Goal: Transaction & Acquisition: Purchase product/service

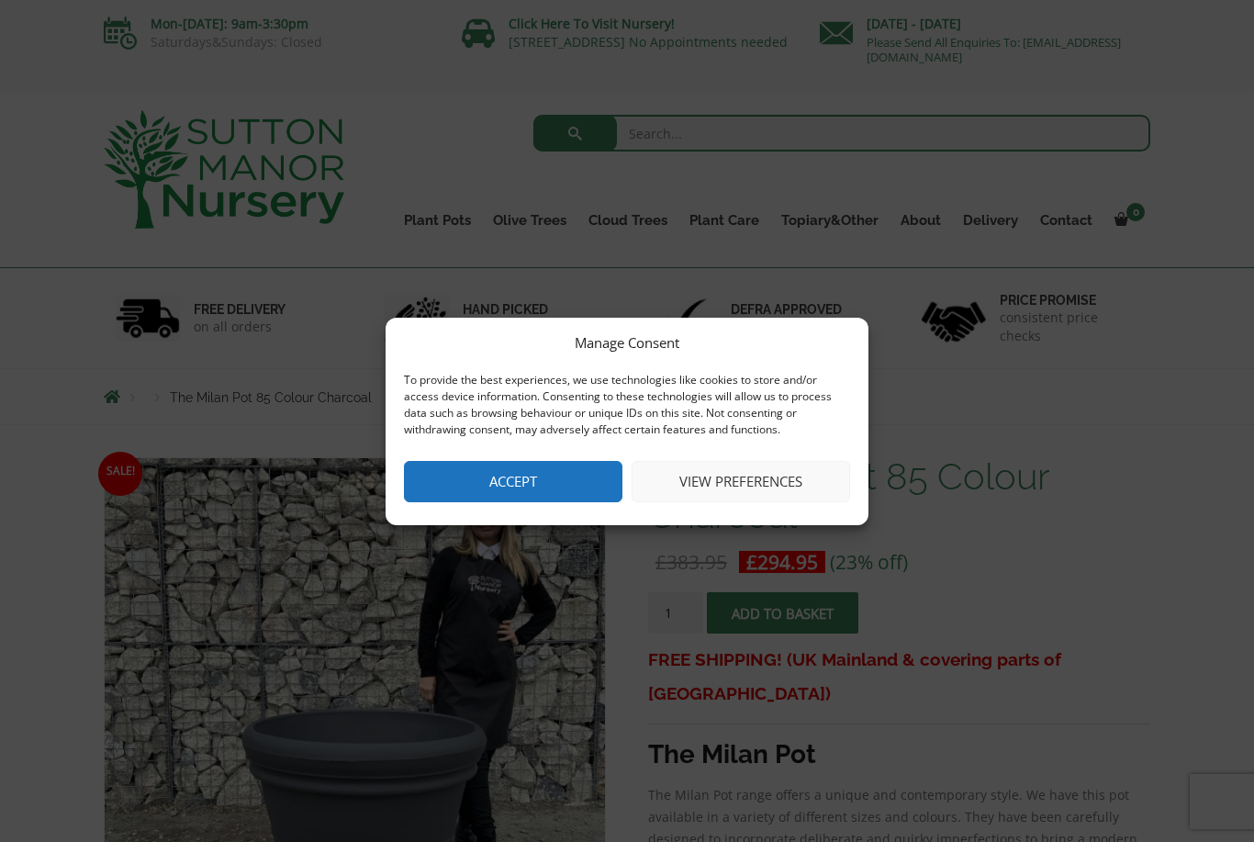
click at [530, 484] on button "Accept" at bounding box center [513, 481] width 218 height 41
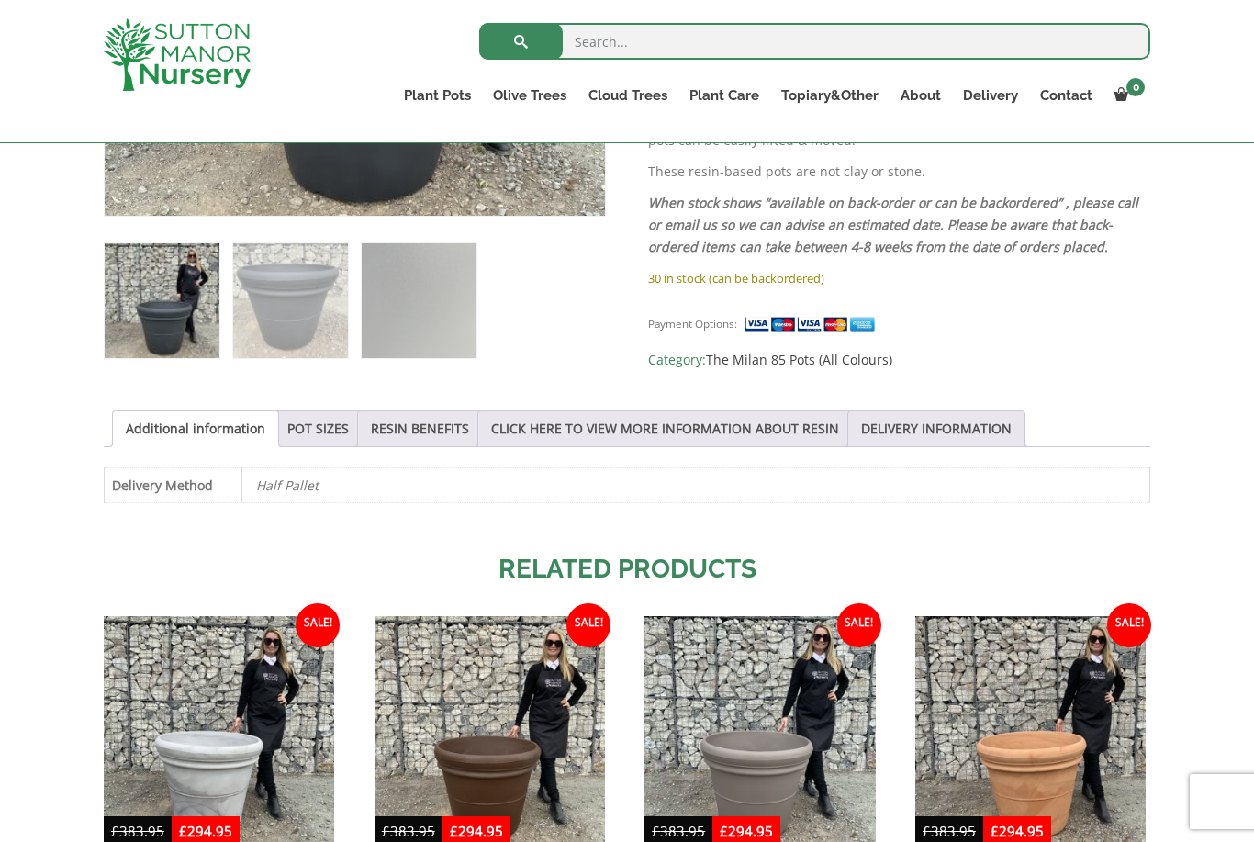
scroll to position [707, 0]
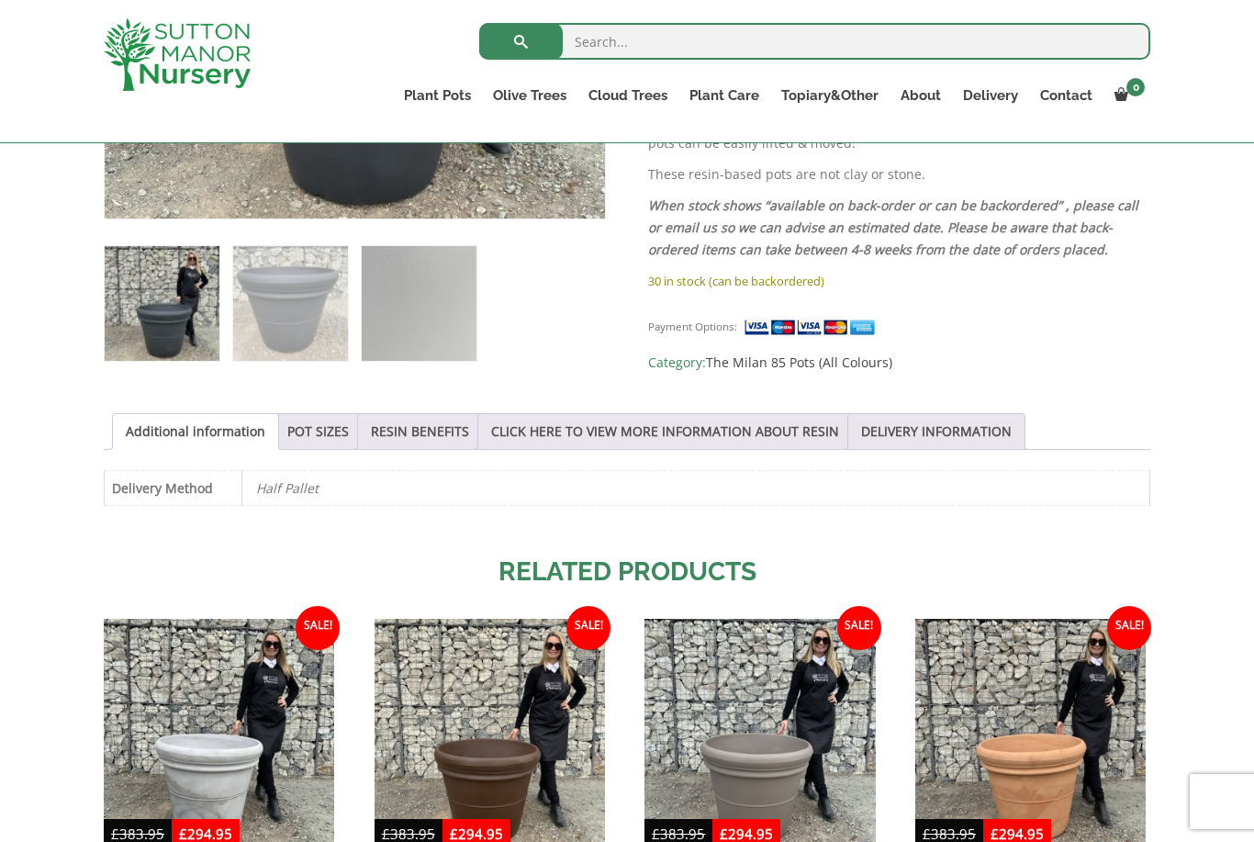
click at [330, 434] on link "POT SIZES" at bounding box center [317, 431] width 61 height 35
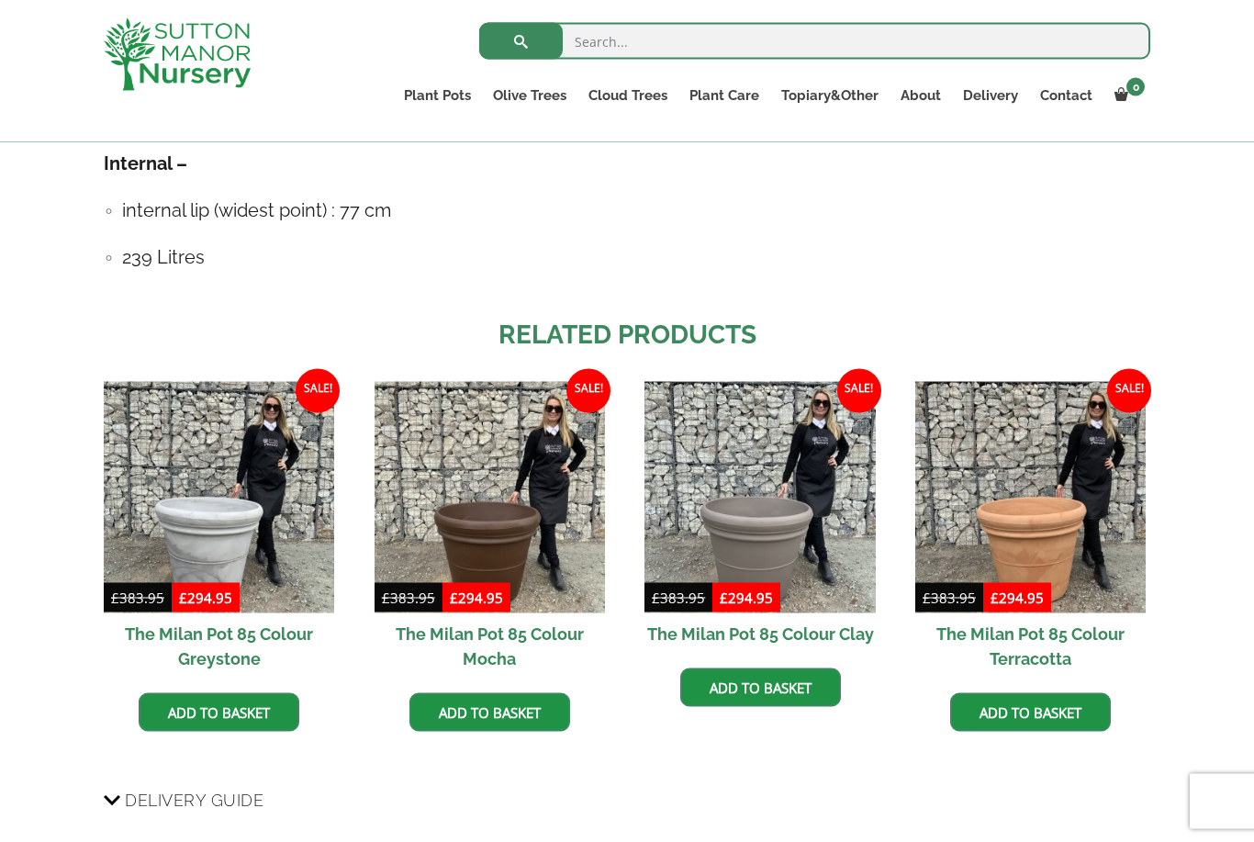
scroll to position [1320, 0]
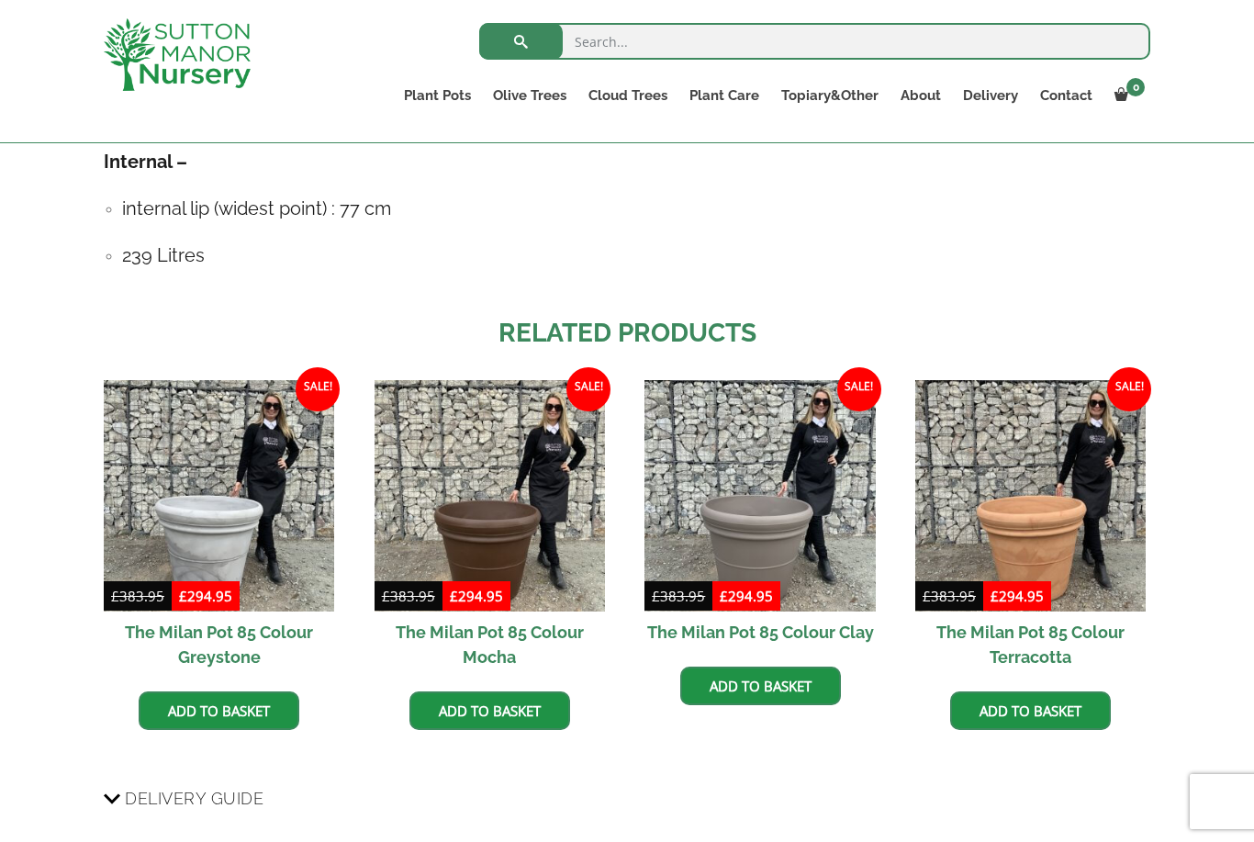
click at [235, 707] on link "Add to basket" at bounding box center [219, 710] width 161 height 39
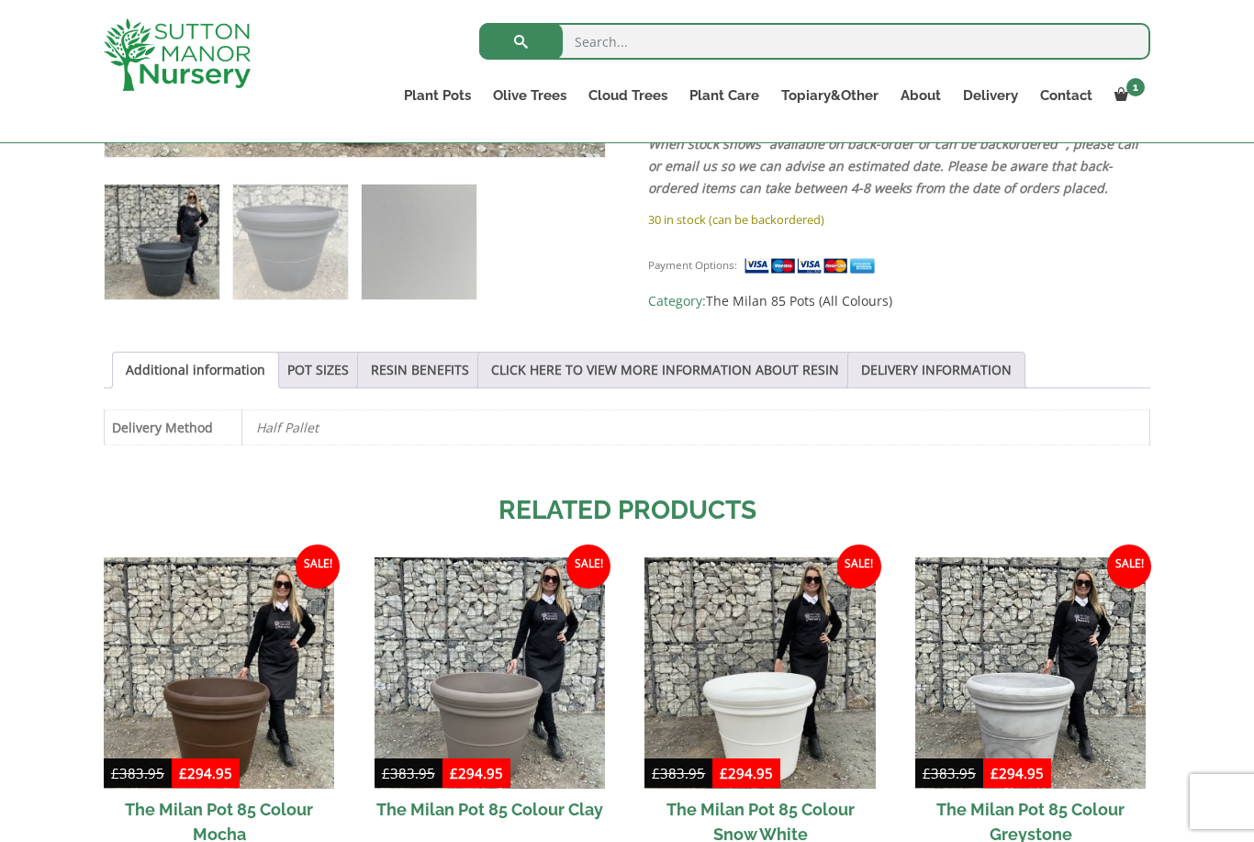
scroll to position [767, 0]
click at [431, 384] on link "RESIN BENEFITS" at bounding box center [420, 370] width 98 height 35
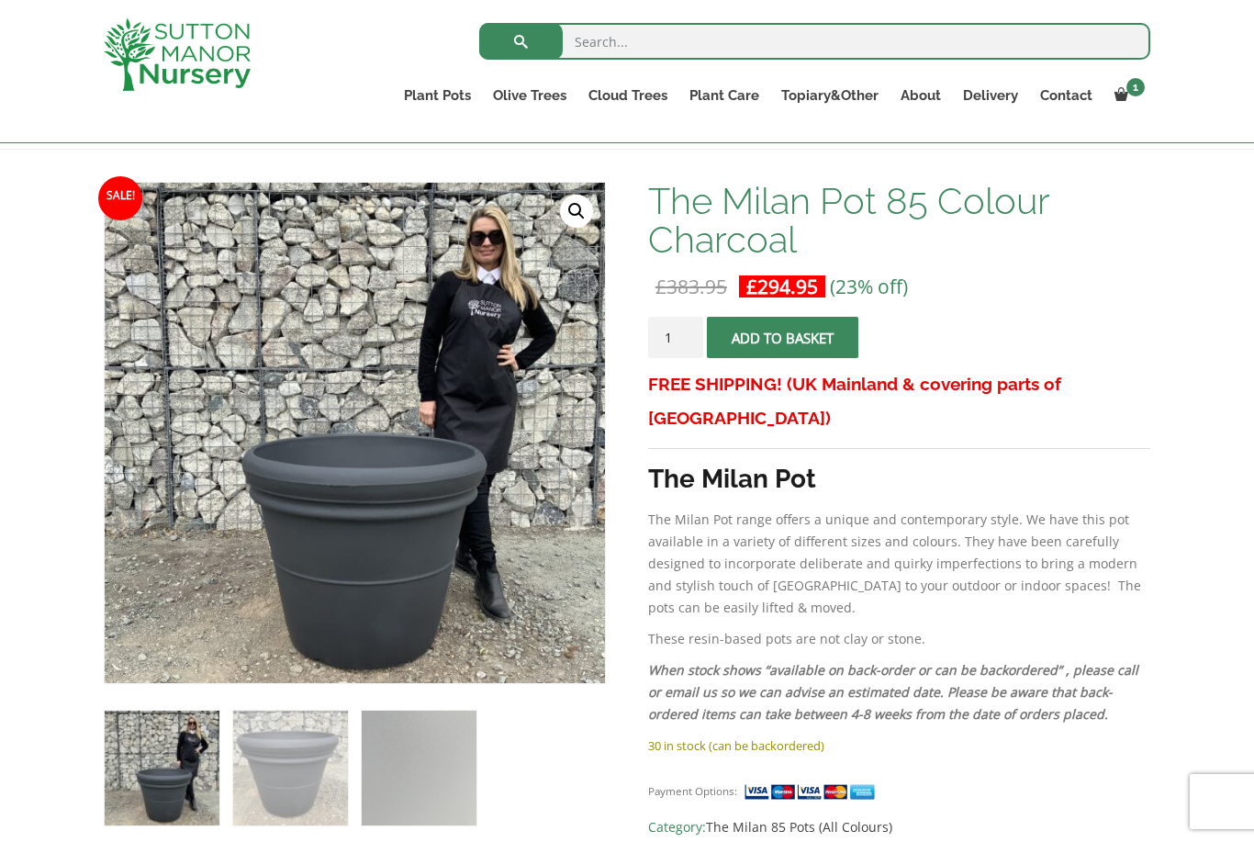
scroll to position [236, 0]
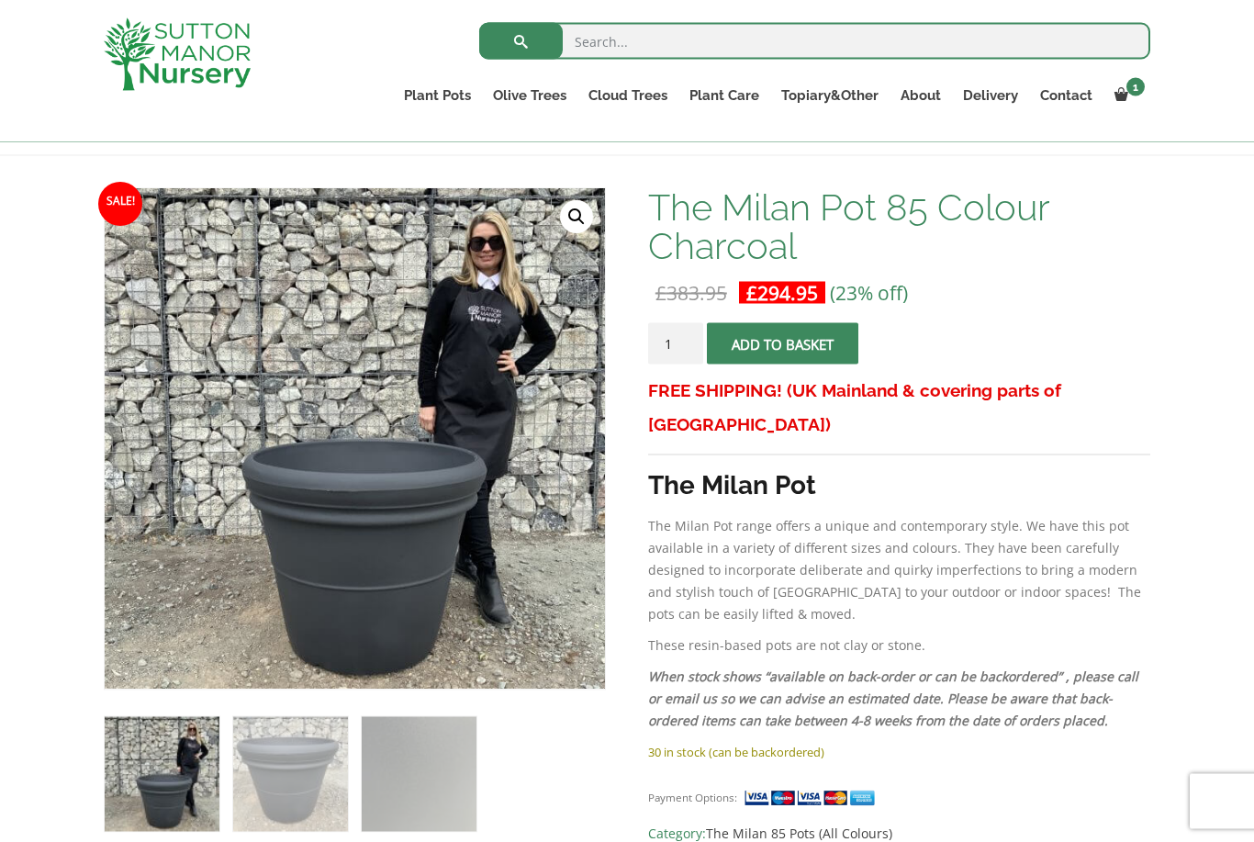
click at [619, 58] on input "search" at bounding box center [814, 41] width 671 height 37
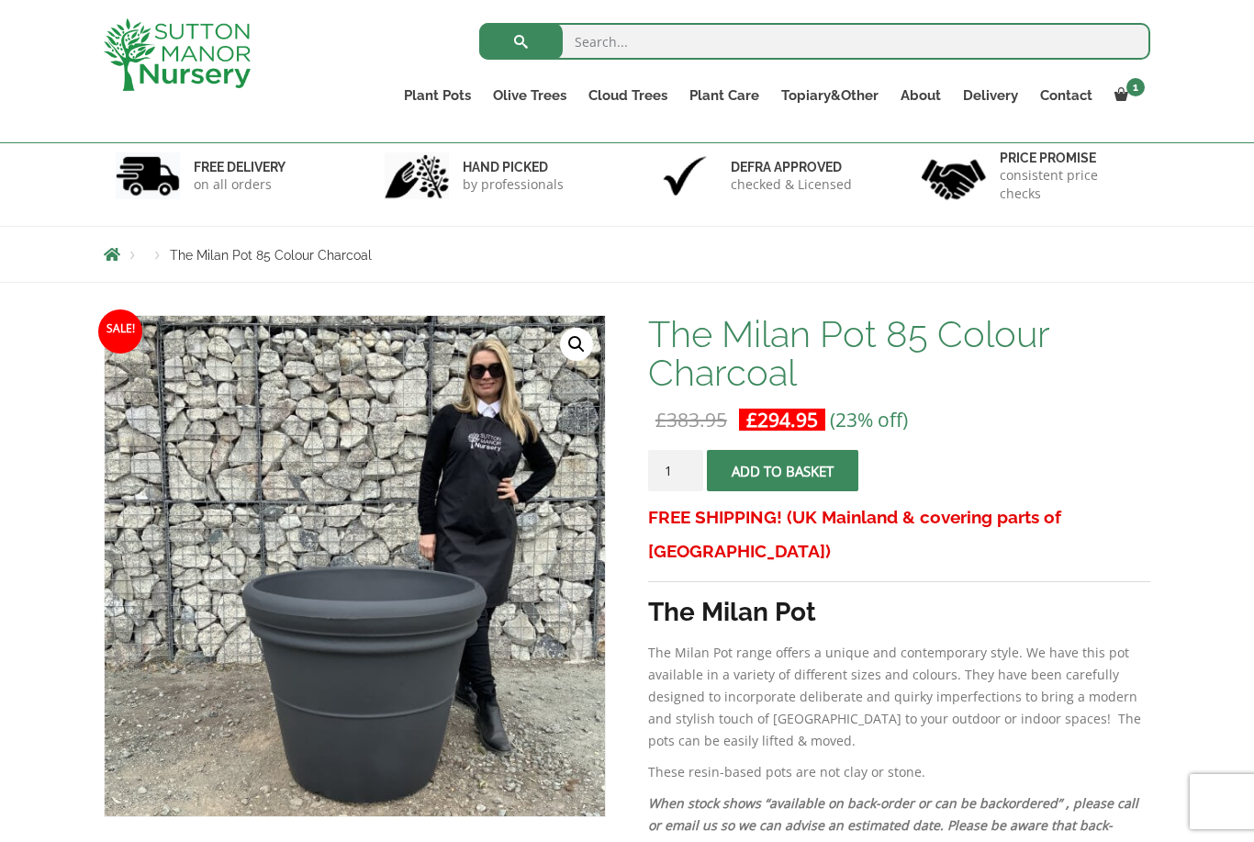
scroll to position [0, 0]
